Goal: Communication & Community: Ask a question

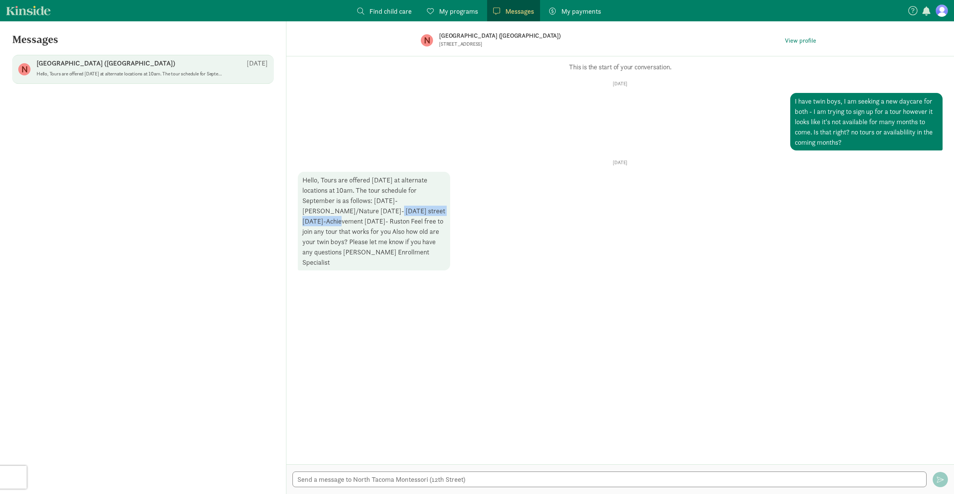
drag, startPoint x: 349, startPoint y: 211, endPoint x: 431, endPoint y: 213, distance: 82.3
click at [431, 213] on div "Hello, Tours are offered [DATE] at alternate locations at 10am. The tour schedu…" at bounding box center [374, 221] width 152 height 99
copy div "[DATE]- [DATE][GEOGRAPHIC_DATA]"
click at [382, 483] on textarea at bounding box center [610, 480] width 635 height 16
paste textarea "[DATE]- [DATE][GEOGRAPHIC_DATA]"
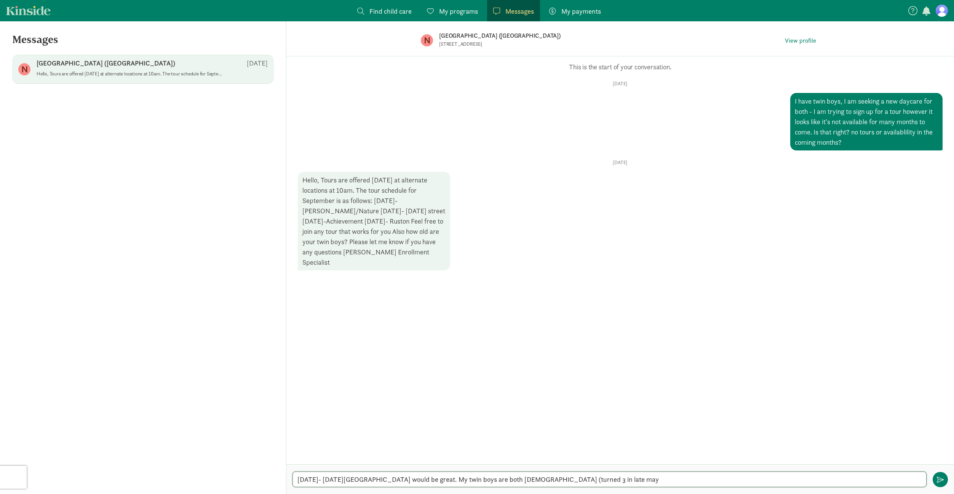
type textarea "[DATE]- [DATE][GEOGRAPHIC_DATA] would be great. My twin boys are both [DEMOGRAP…"
